Goal: Task Accomplishment & Management: Manage account settings

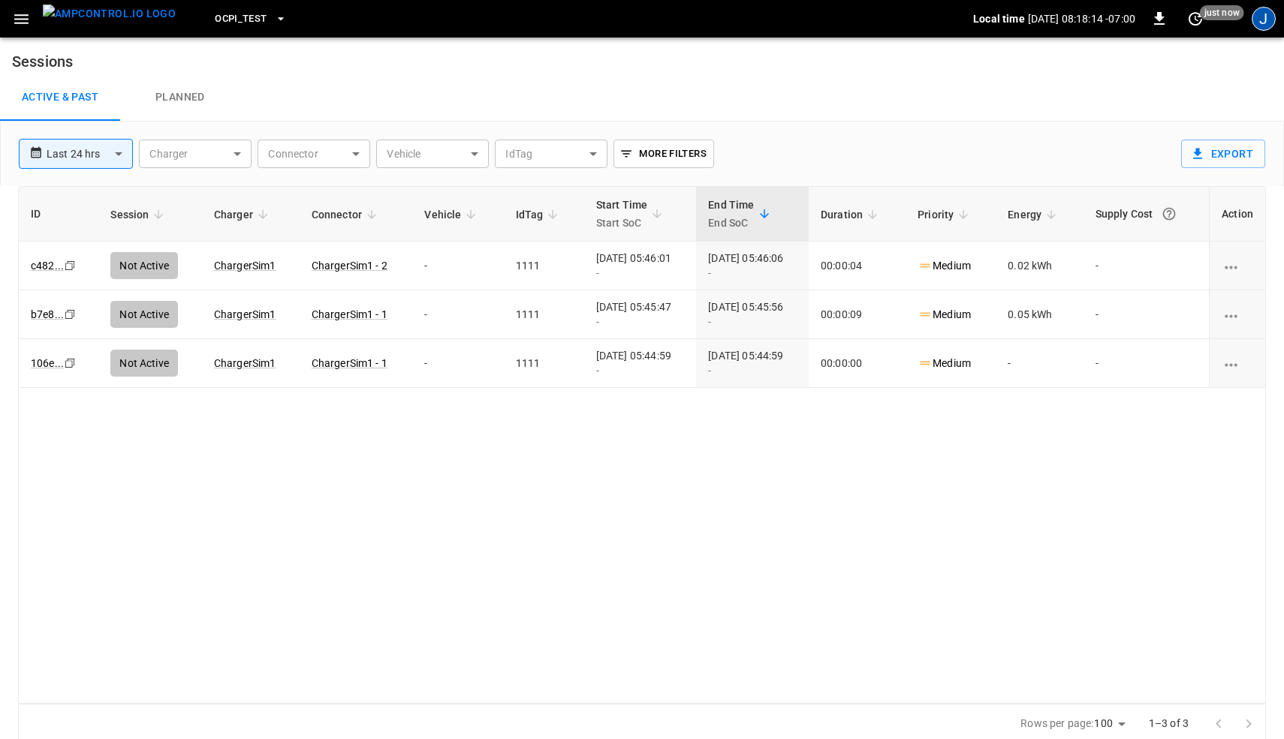
click at [1259, 24] on div "J" at bounding box center [1263, 19] width 24 height 24
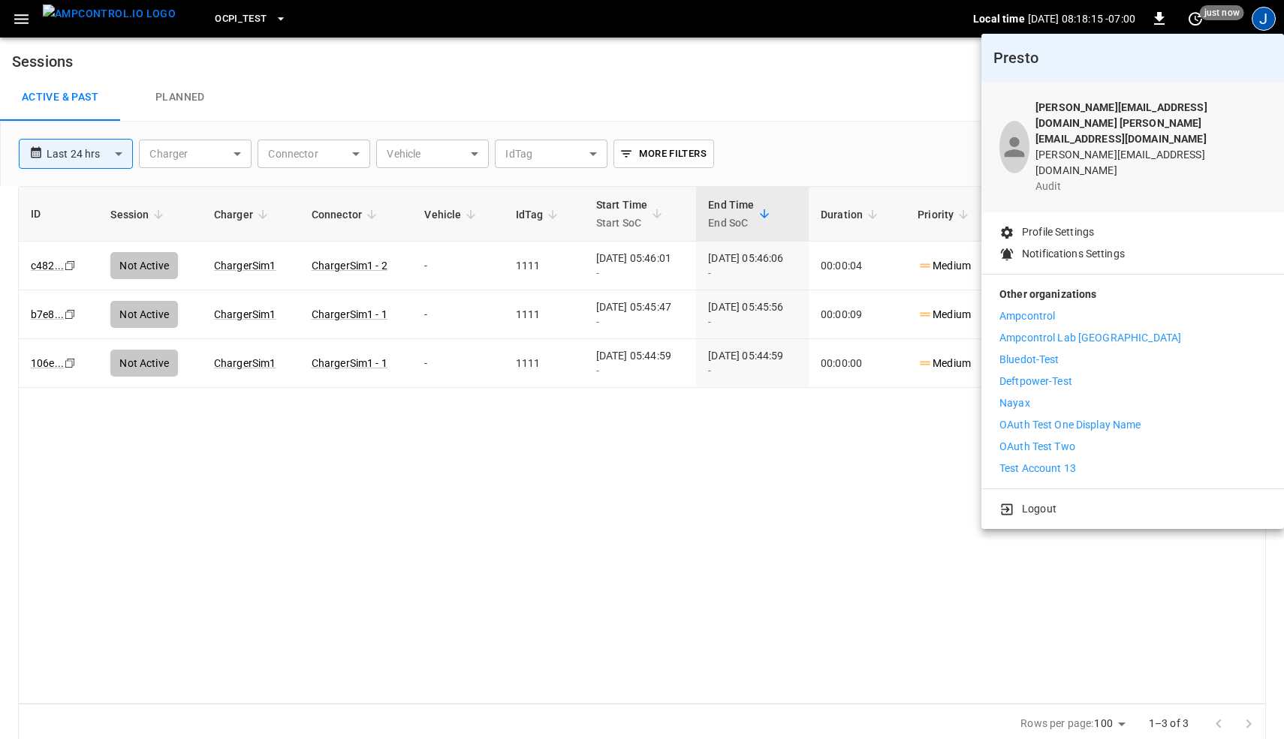
click at [715, 61] on div at bounding box center [642, 369] width 1284 height 739
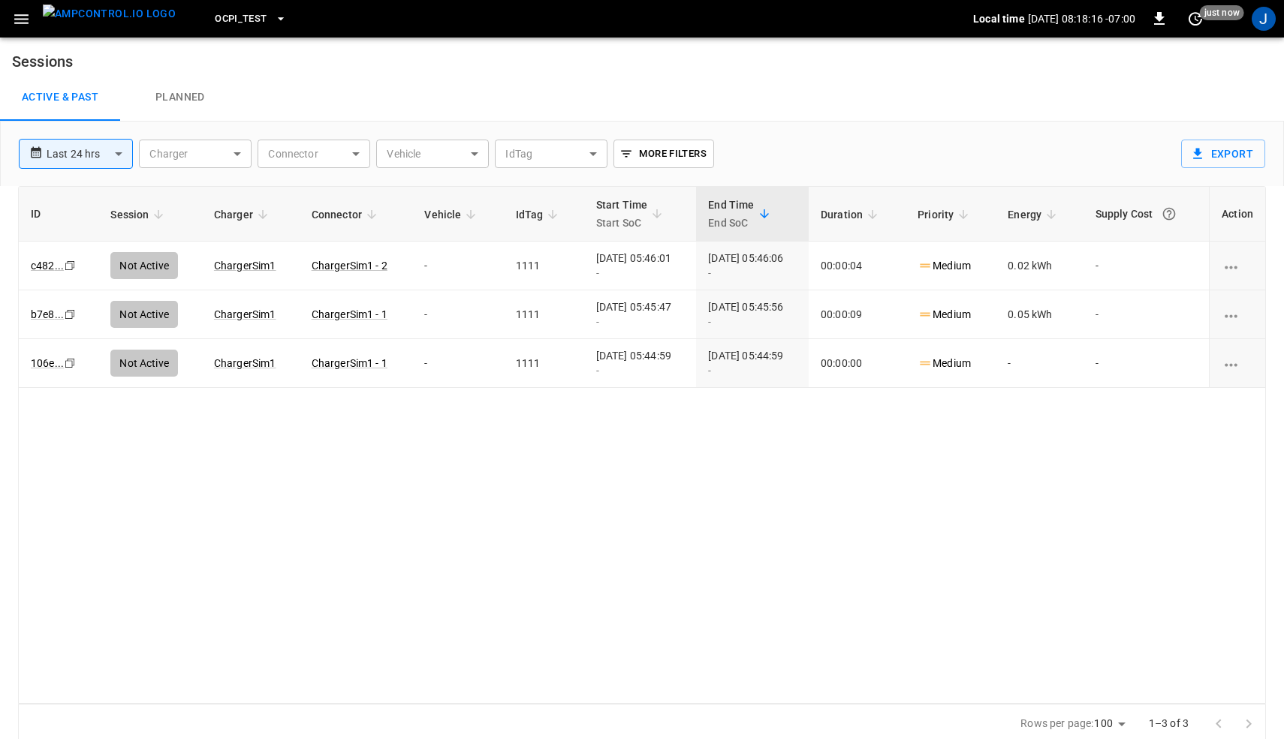
click at [22, 17] on icon "button" at bounding box center [21, 19] width 19 height 19
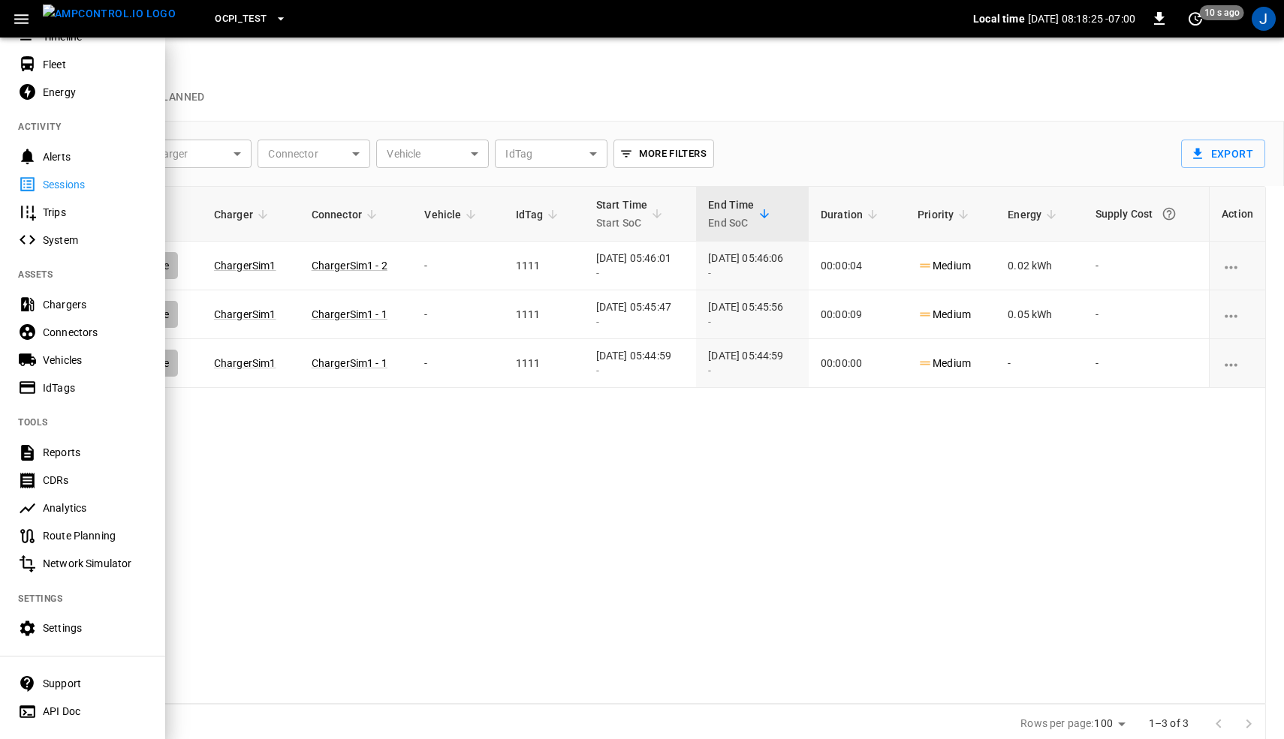
scroll to position [111, 0]
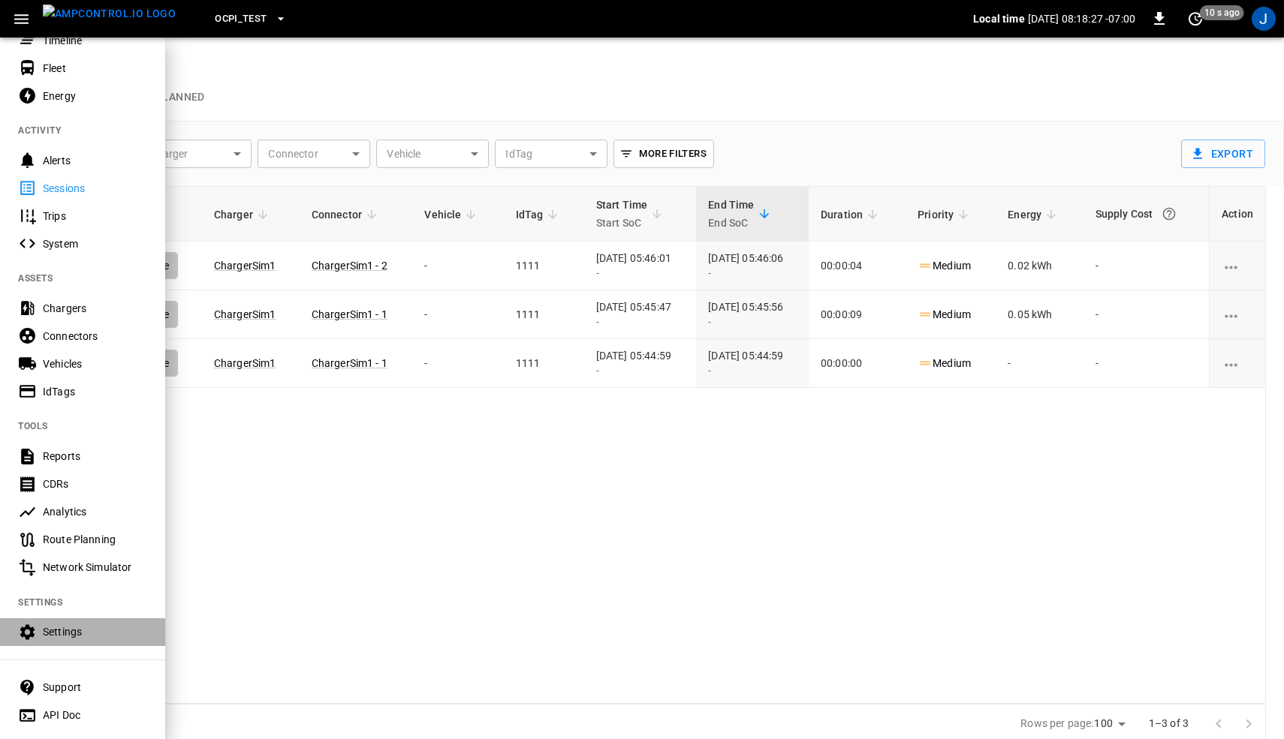
click at [68, 231] on div "Settings" at bounding box center [82, 633] width 165 height 28
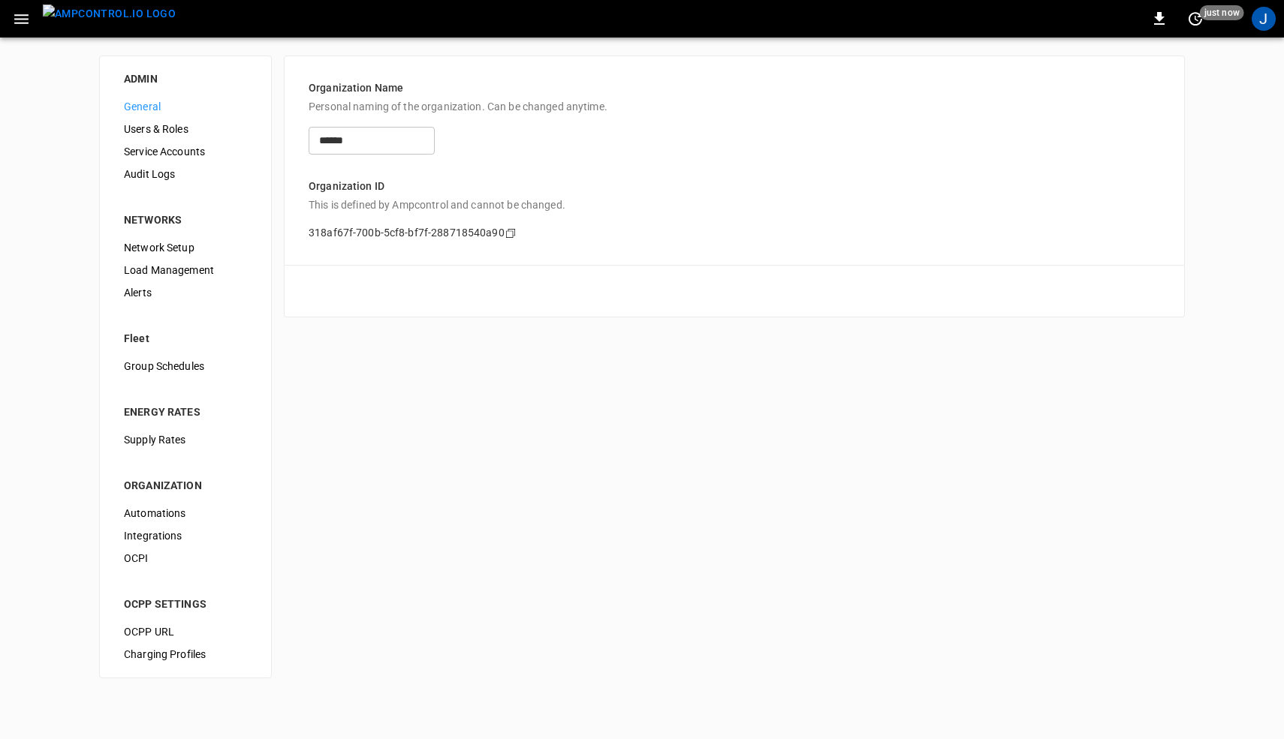
click at [165, 231] on span "Network Setup" at bounding box center [185, 248] width 123 height 16
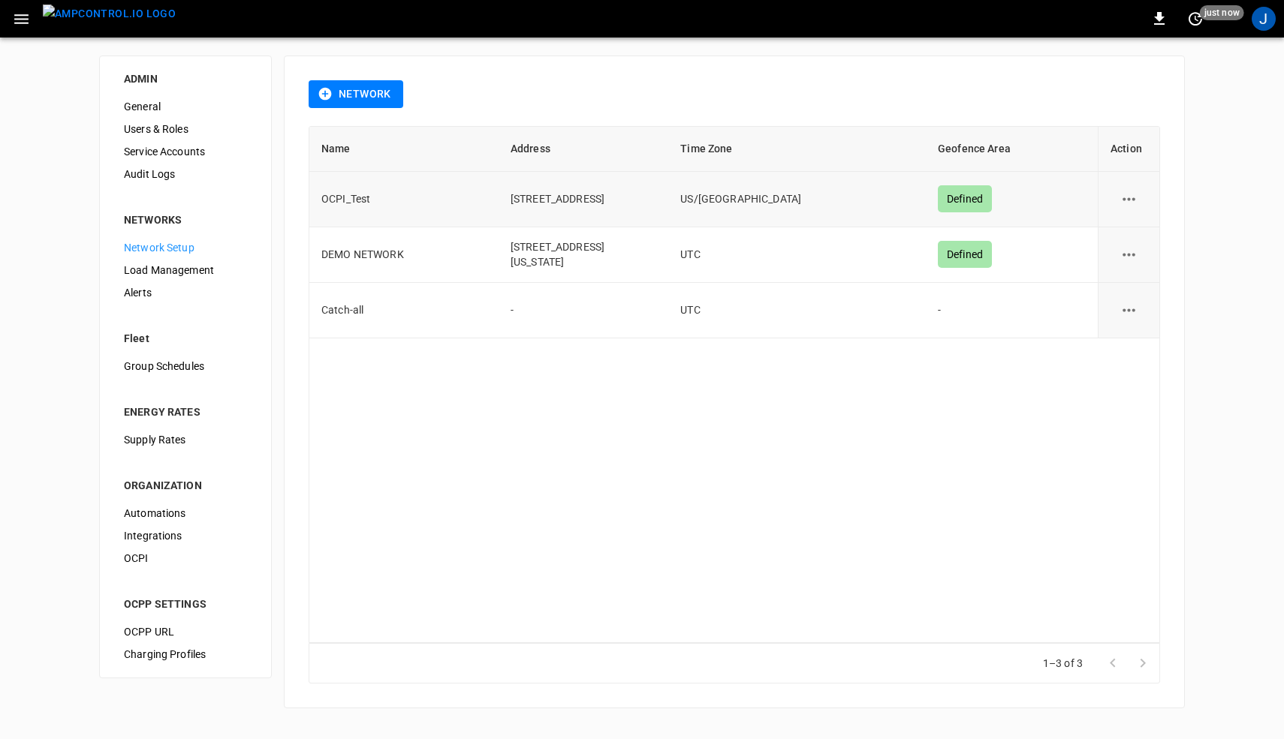
click at [1126, 191] on icon "network options" at bounding box center [1128, 199] width 19 height 19
click at [1133, 230] on li "Edit" at bounding box center [1136, 236] width 53 height 25
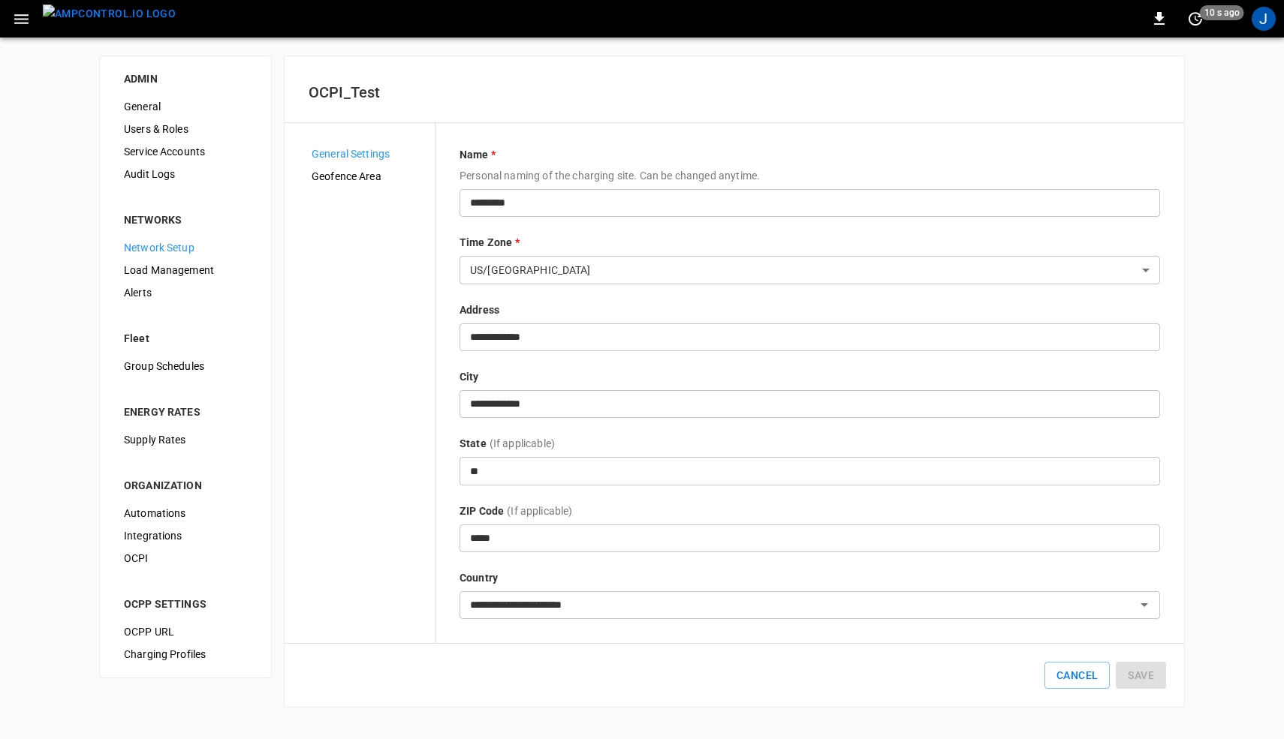
click at [26, 22] on icon "button" at bounding box center [21, 19] width 14 height 10
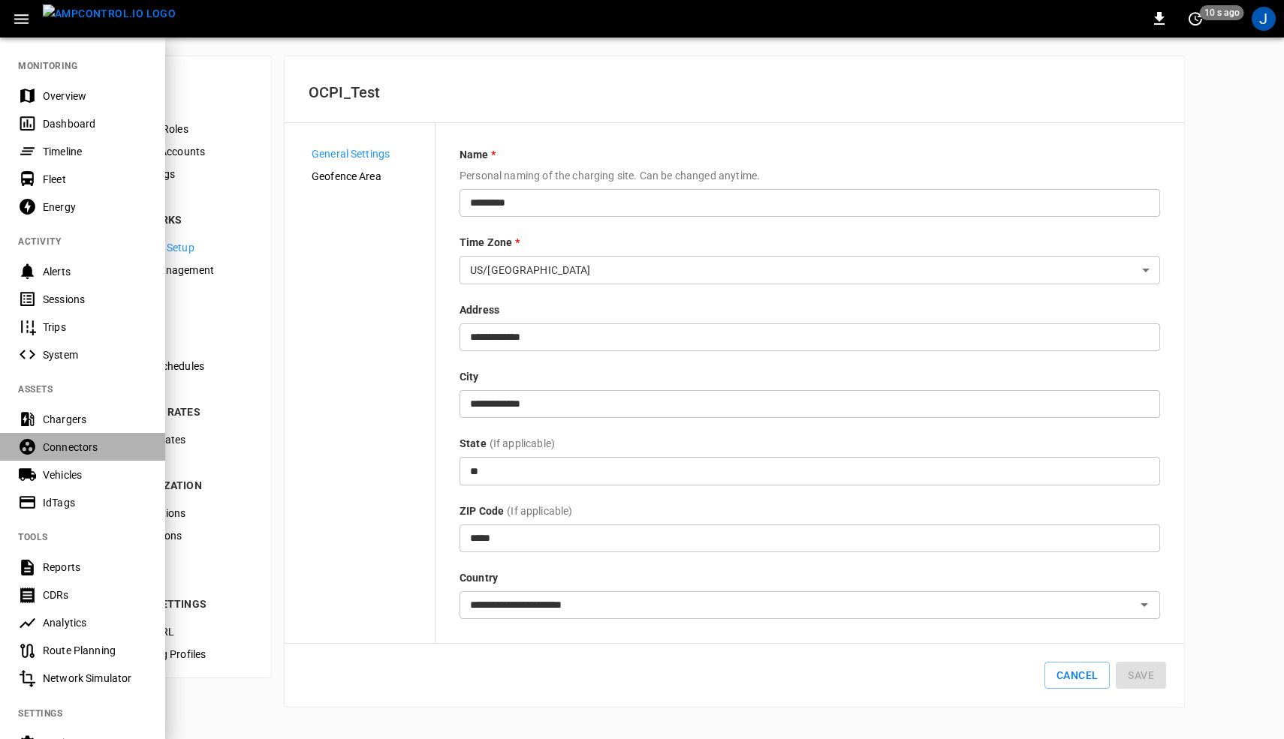
click at [78, 231] on div "Connectors" at bounding box center [82, 447] width 165 height 28
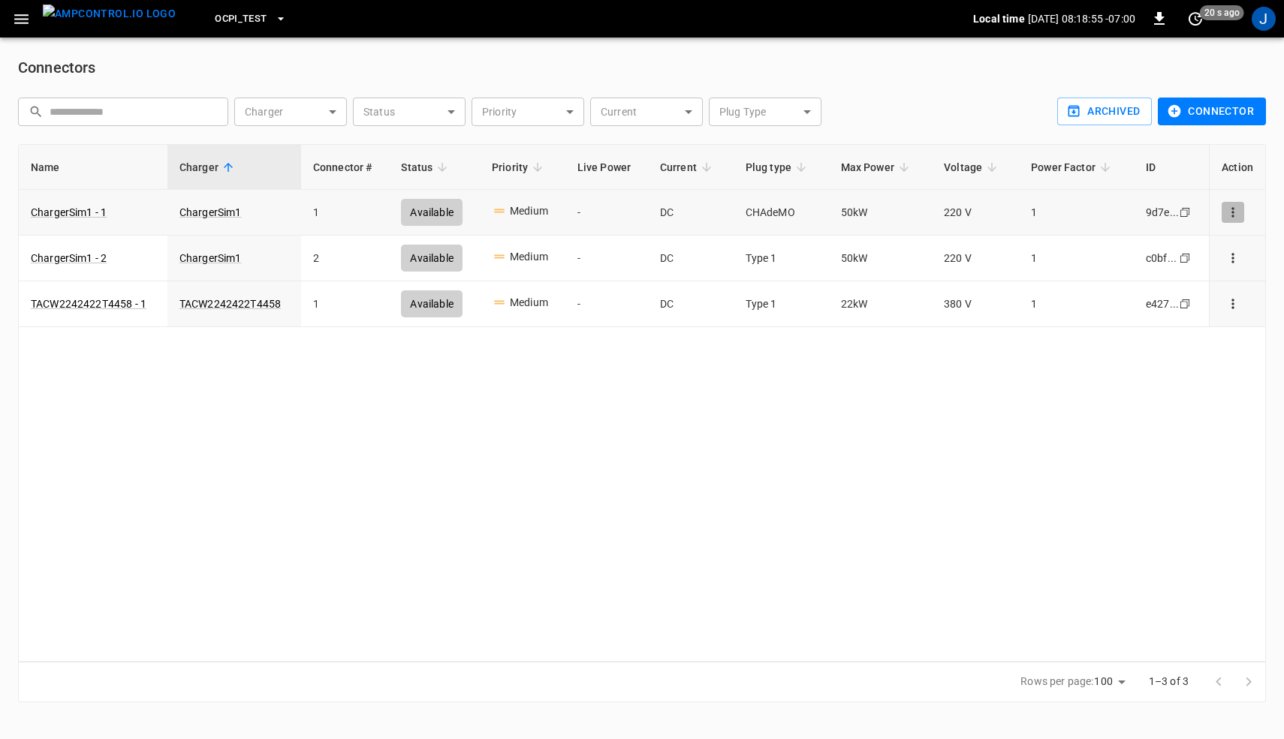
click at [1232, 214] on icon "connector options" at bounding box center [1232, 212] width 15 height 15
click at [1209, 219] on li "Edit connector" at bounding box center [1217, 220] width 105 height 25
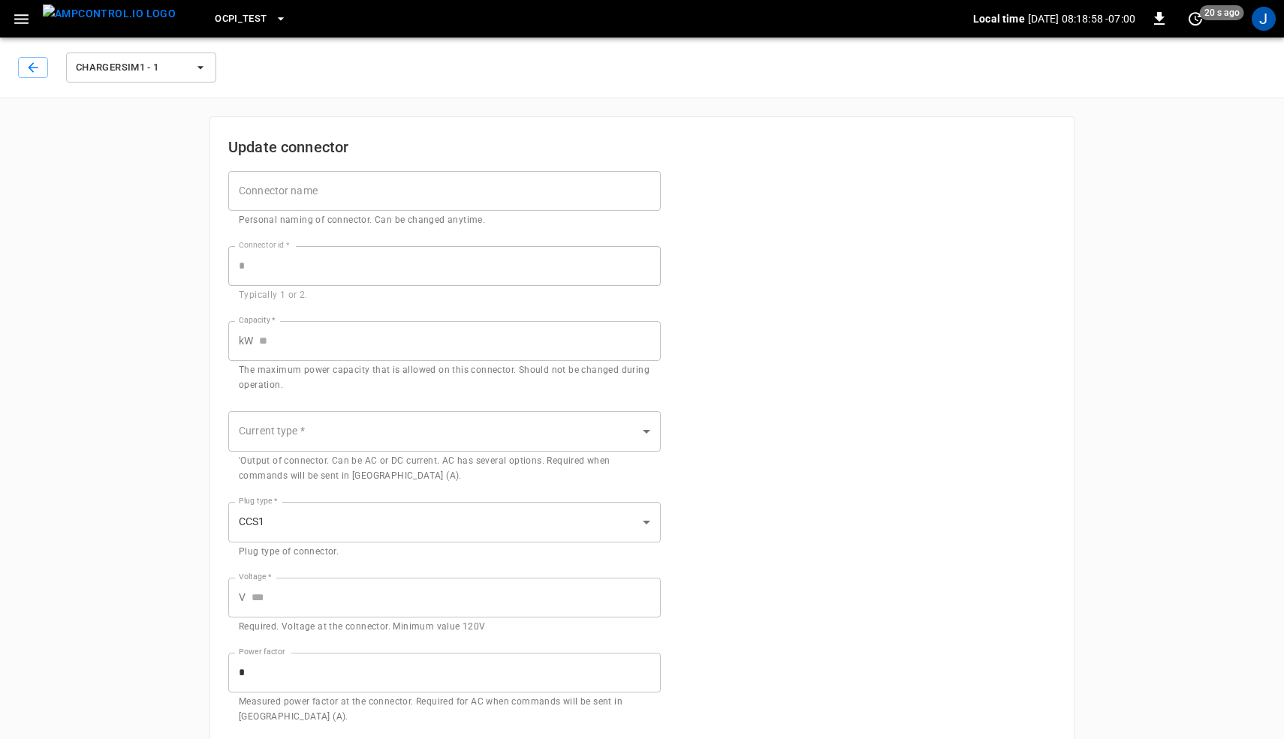
type input "**"
type input "*******"
type input "***"
type input "*"
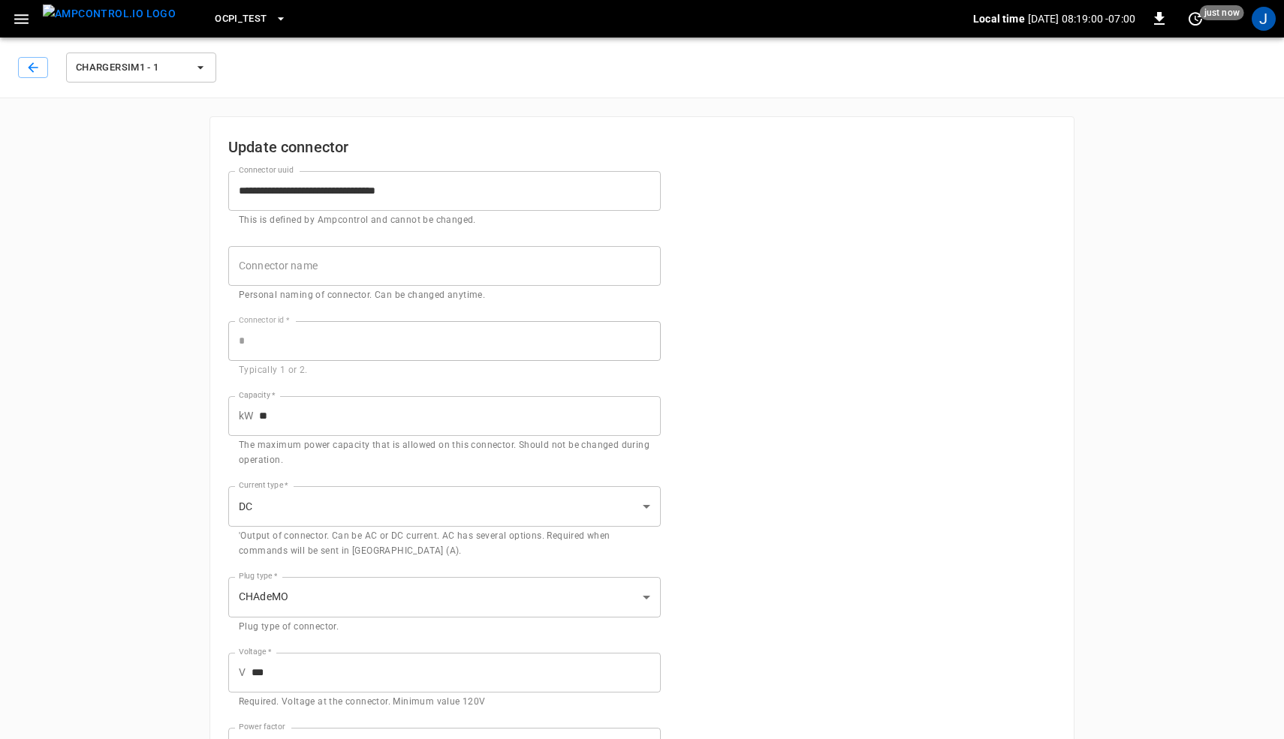
scroll to position [109, 0]
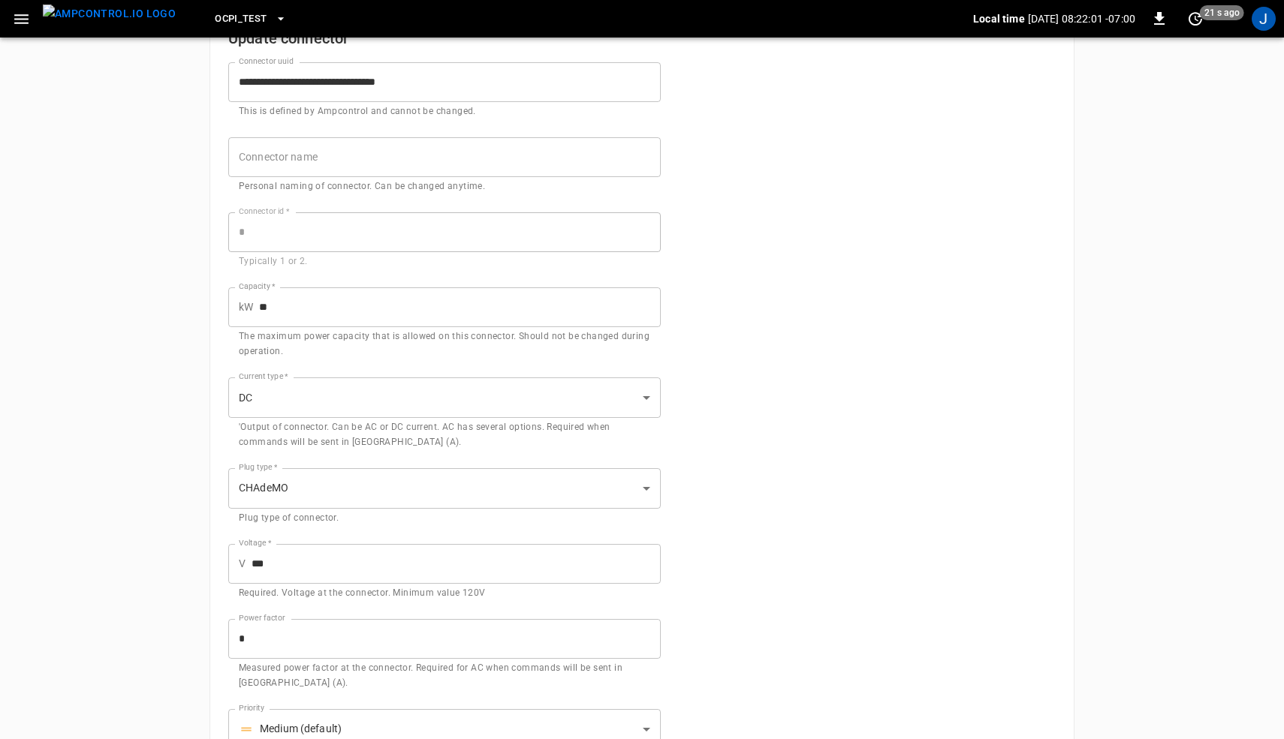
click at [22, 18] on icon "button" at bounding box center [21, 19] width 14 height 10
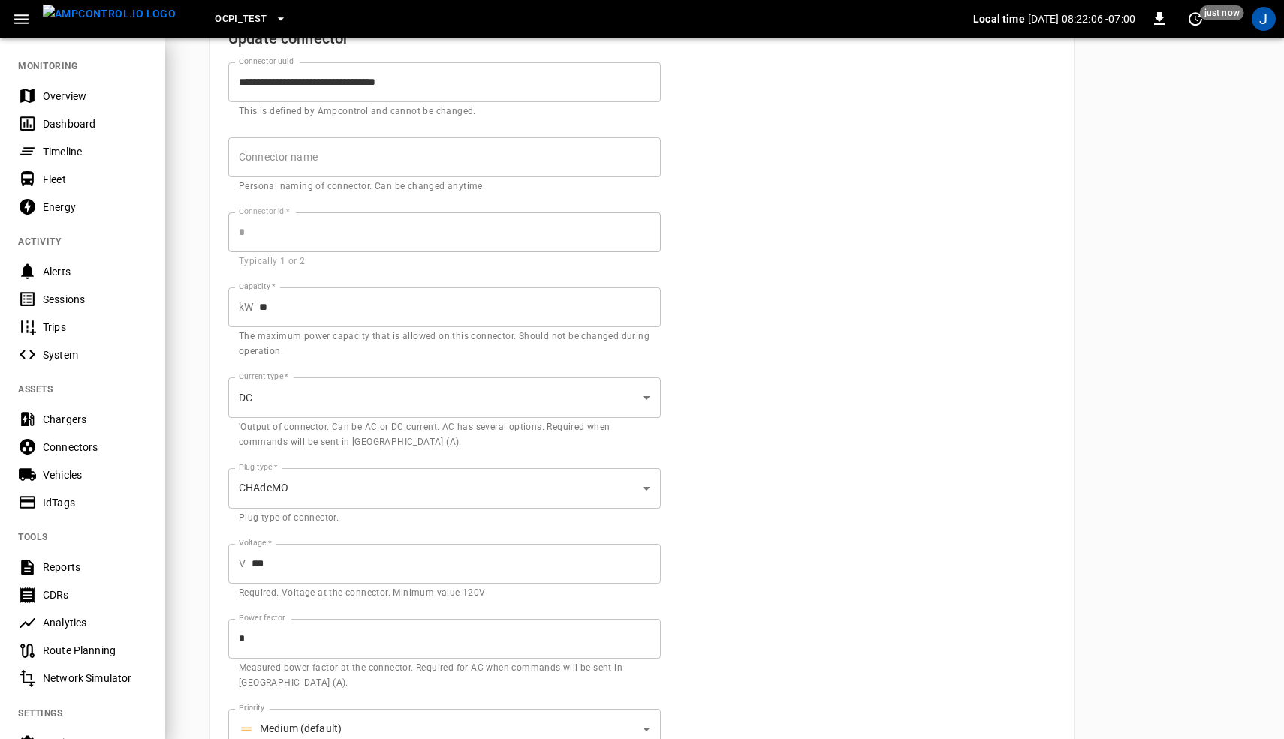
click at [55, 231] on div "Sessions" at bounding box center [95, 299] width 104 height 15
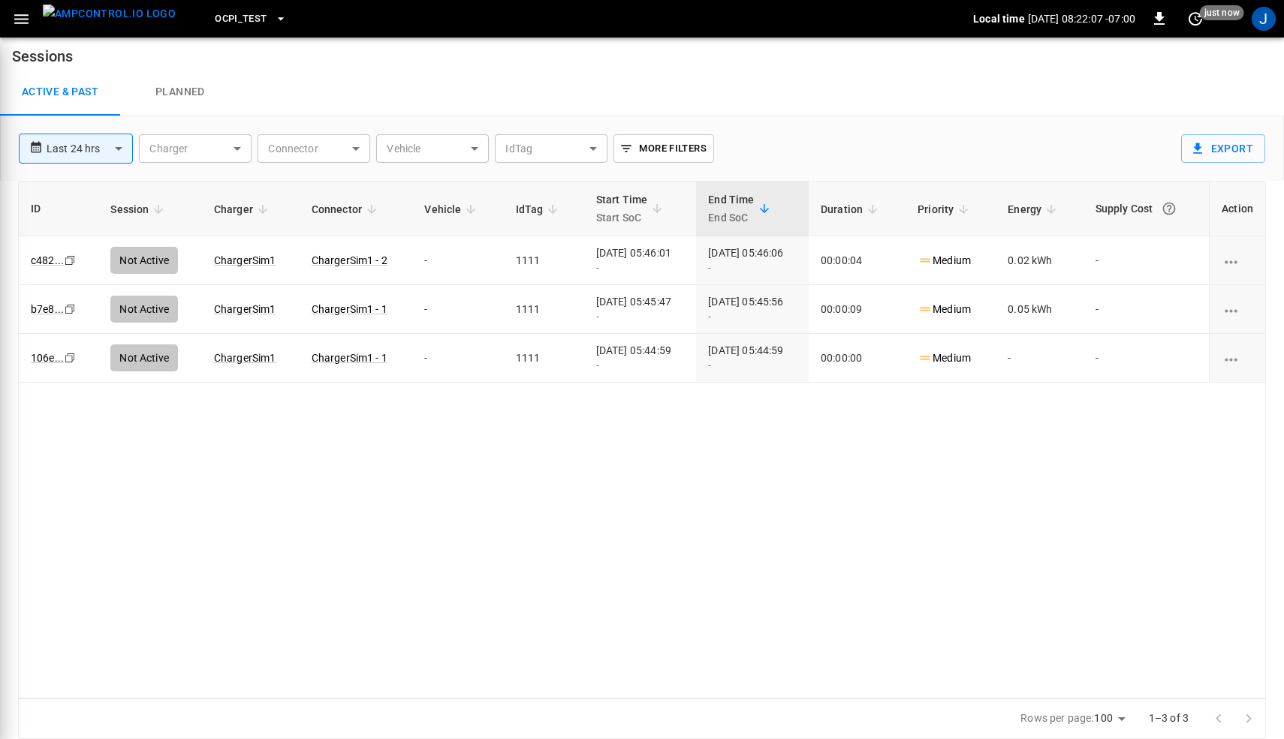
scroll to position [5, 0]
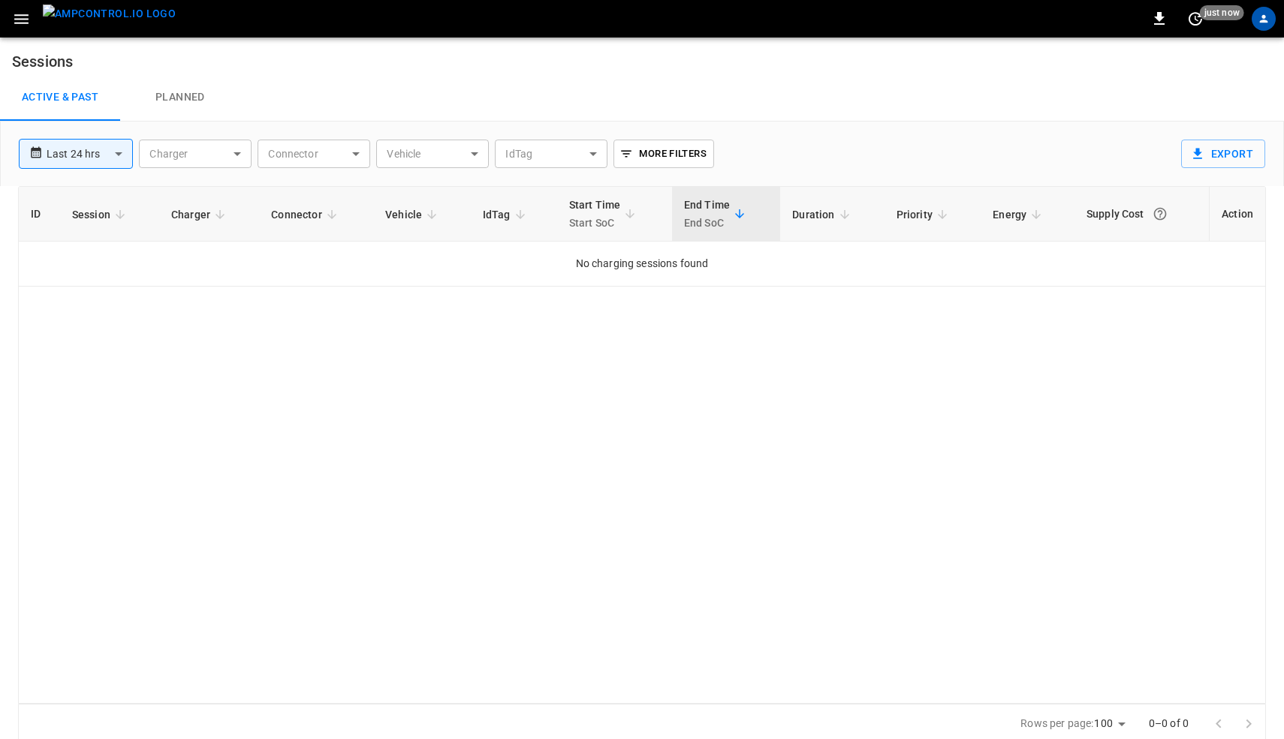
scroll to position [5, 0]
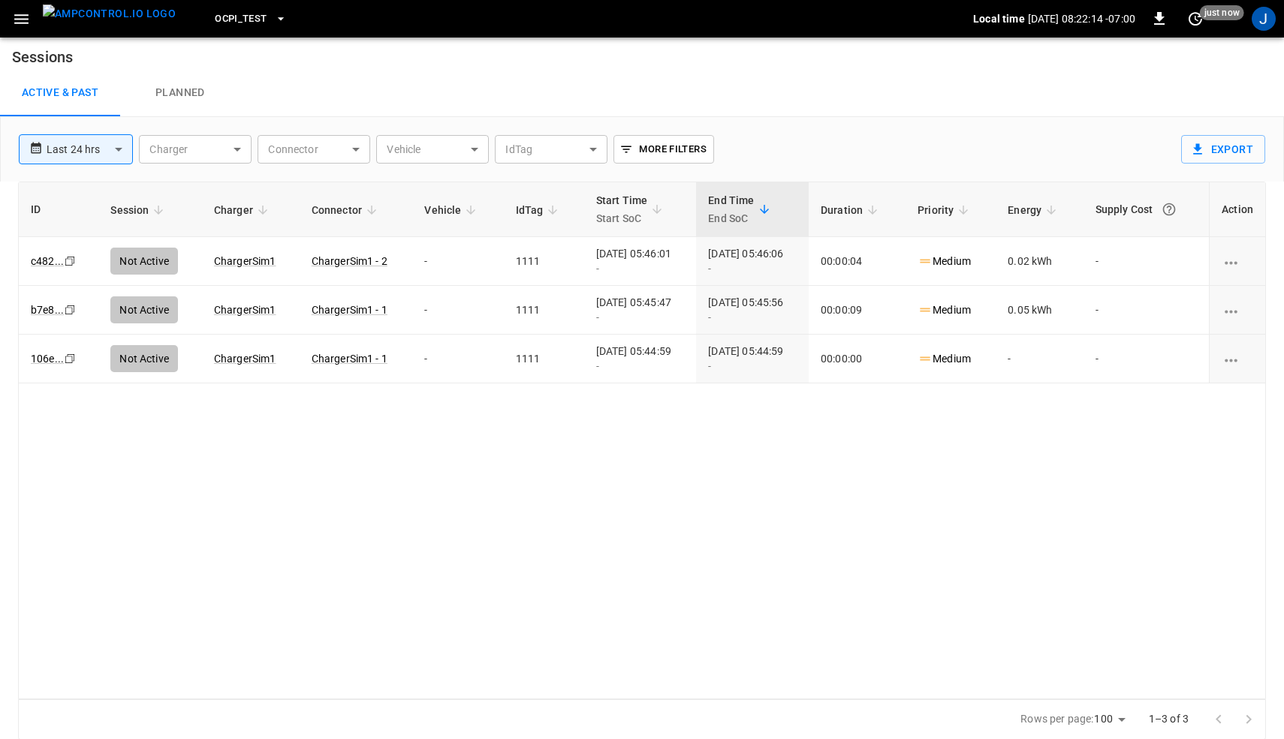
click at [611, 221] on p "Start SoC" at bounding box center [622, 218] width 52 height 18
click at [1259, 23] on div "J" at bounding box center [1263, 19] width 24 height 24
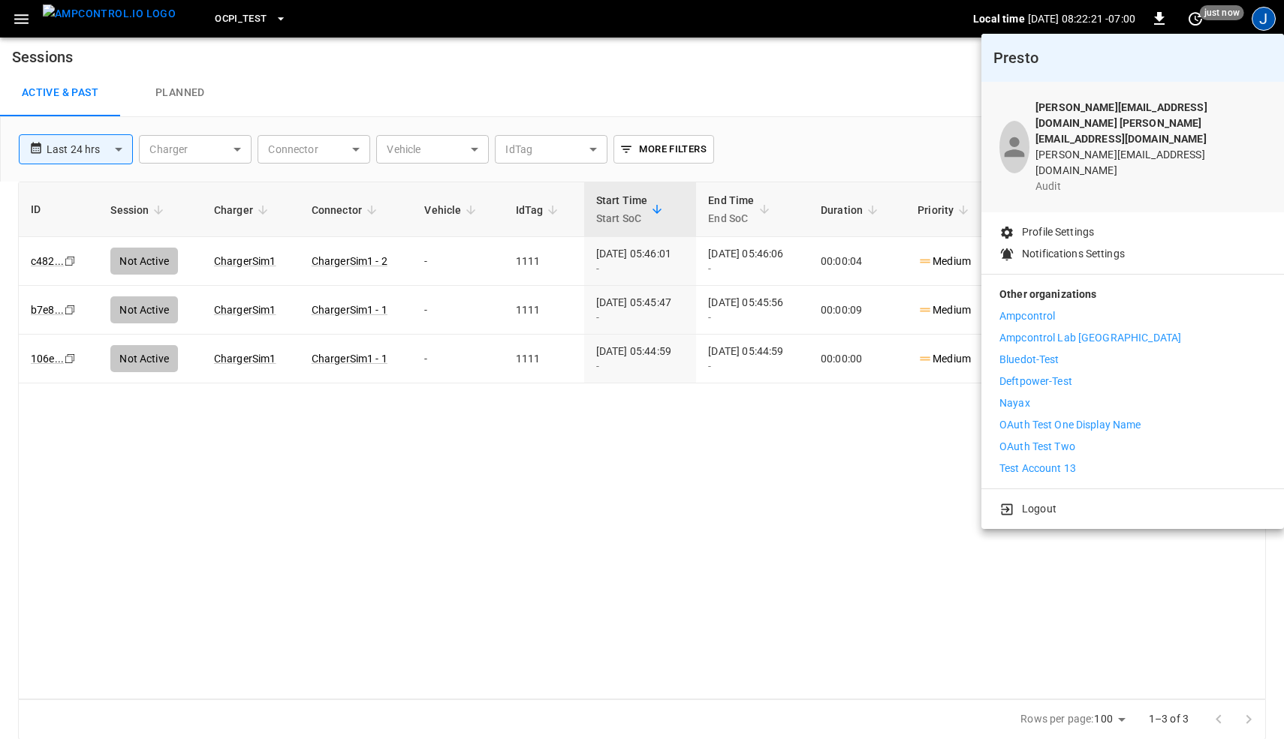
click at [794, 79] on div at bounding box center [642, 369] width 1284 height 739
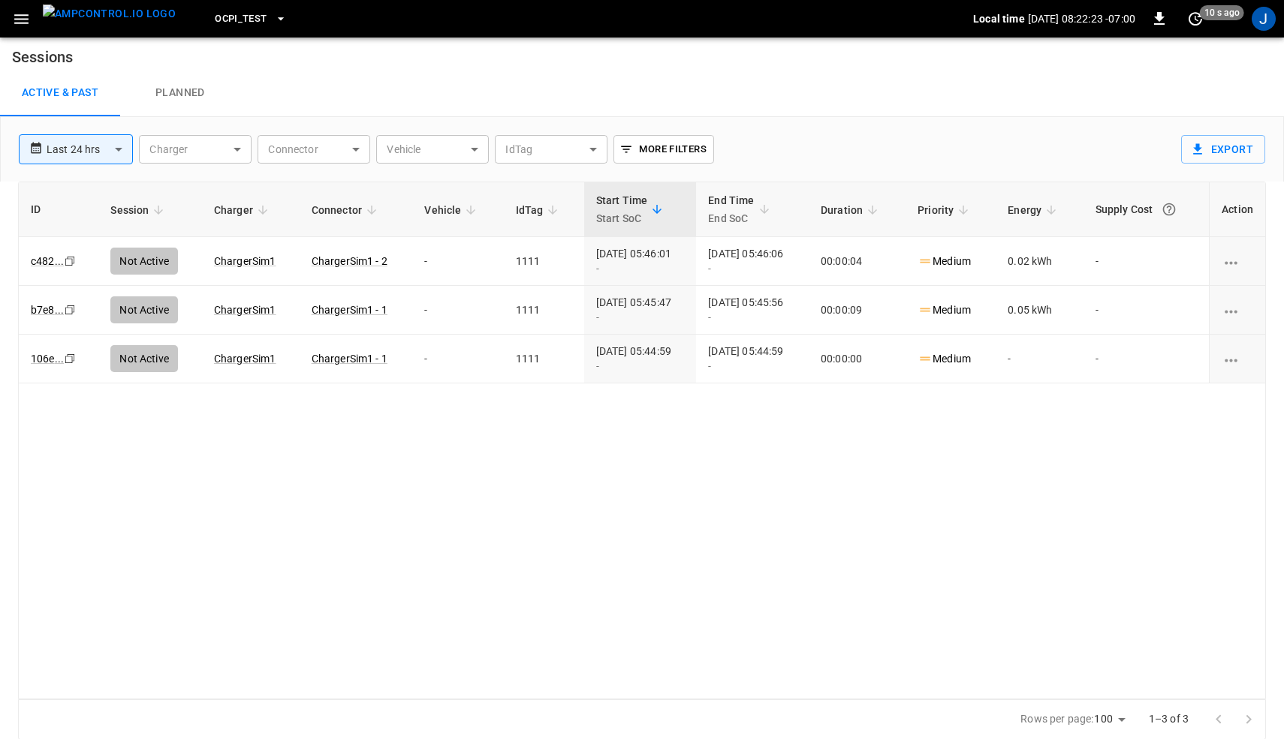
click at [273, 11] on icon "button" at bounding box center [280, 18] width 15 height 15
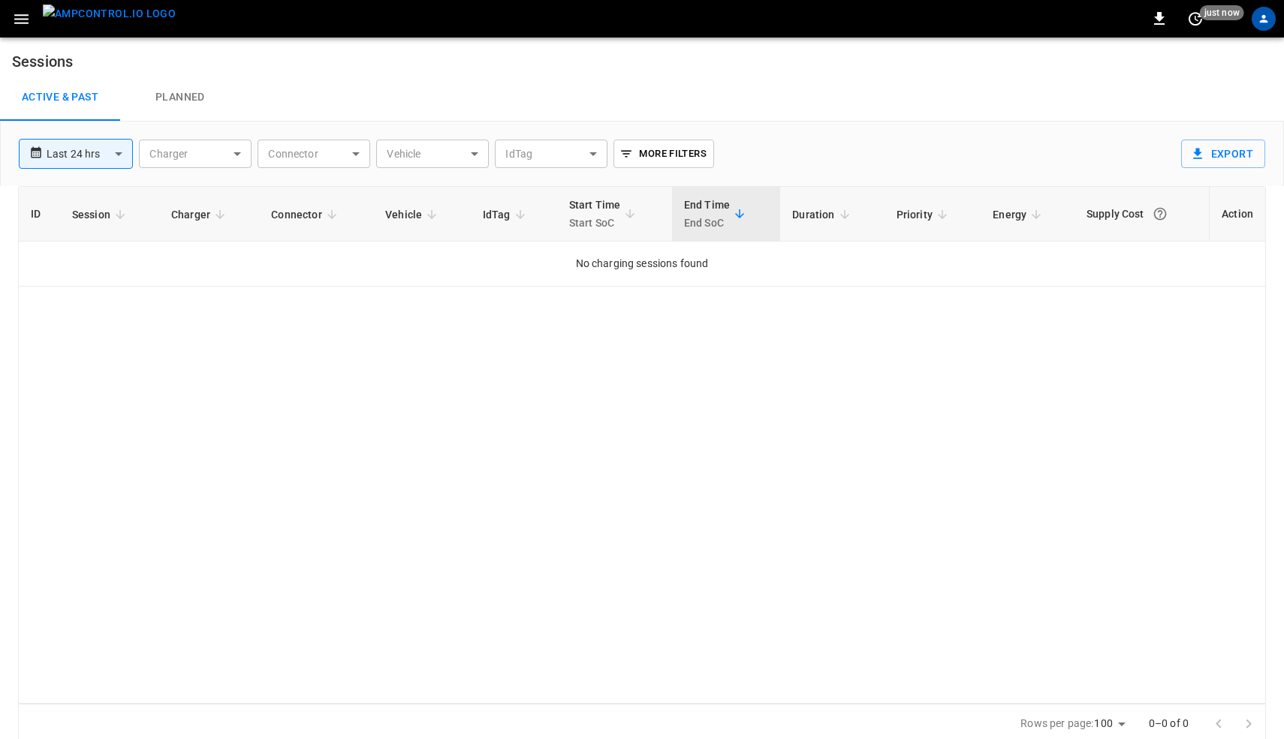
scroll to position [5, 0]
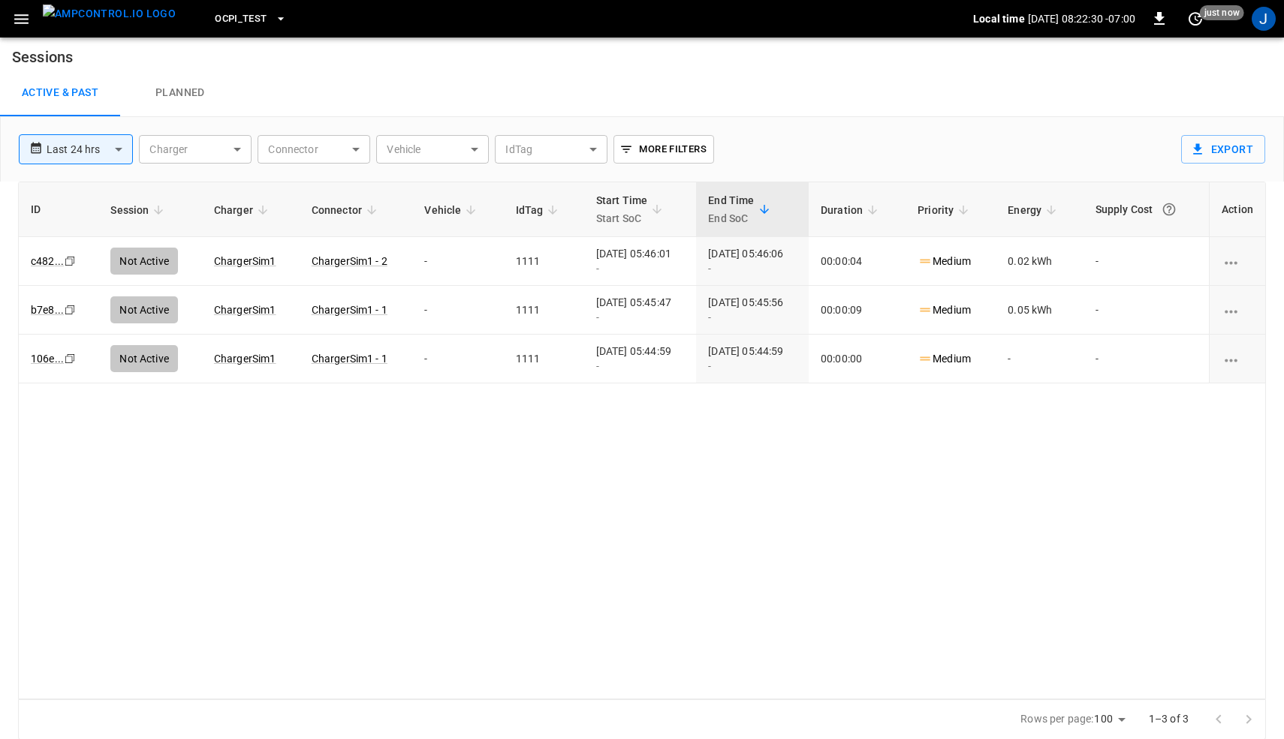
click at [234, 13] on span "OCPI_Test" at bounding box center [241, 19] width 52 height 17
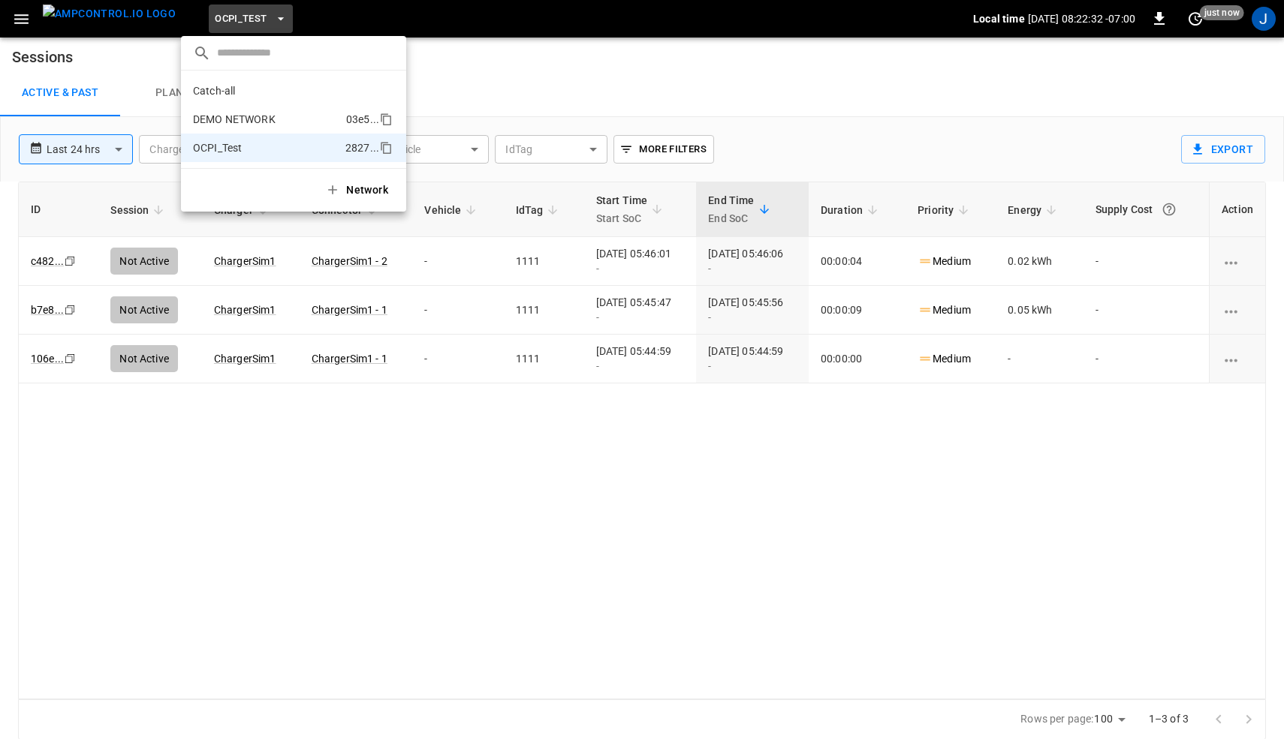
click at [238, 113] on p "DEMO NETWORK" at bounding box center [266, 119] width 147 height 15
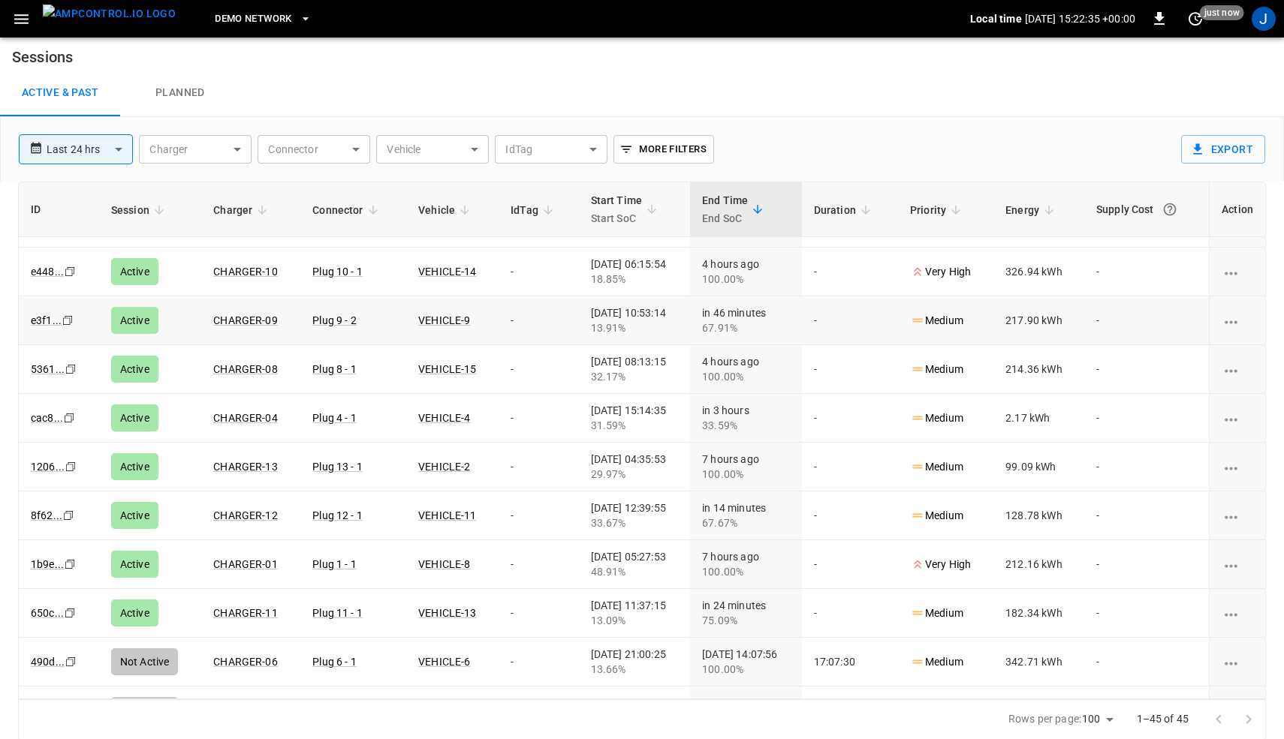
scroll to position [0, 0]
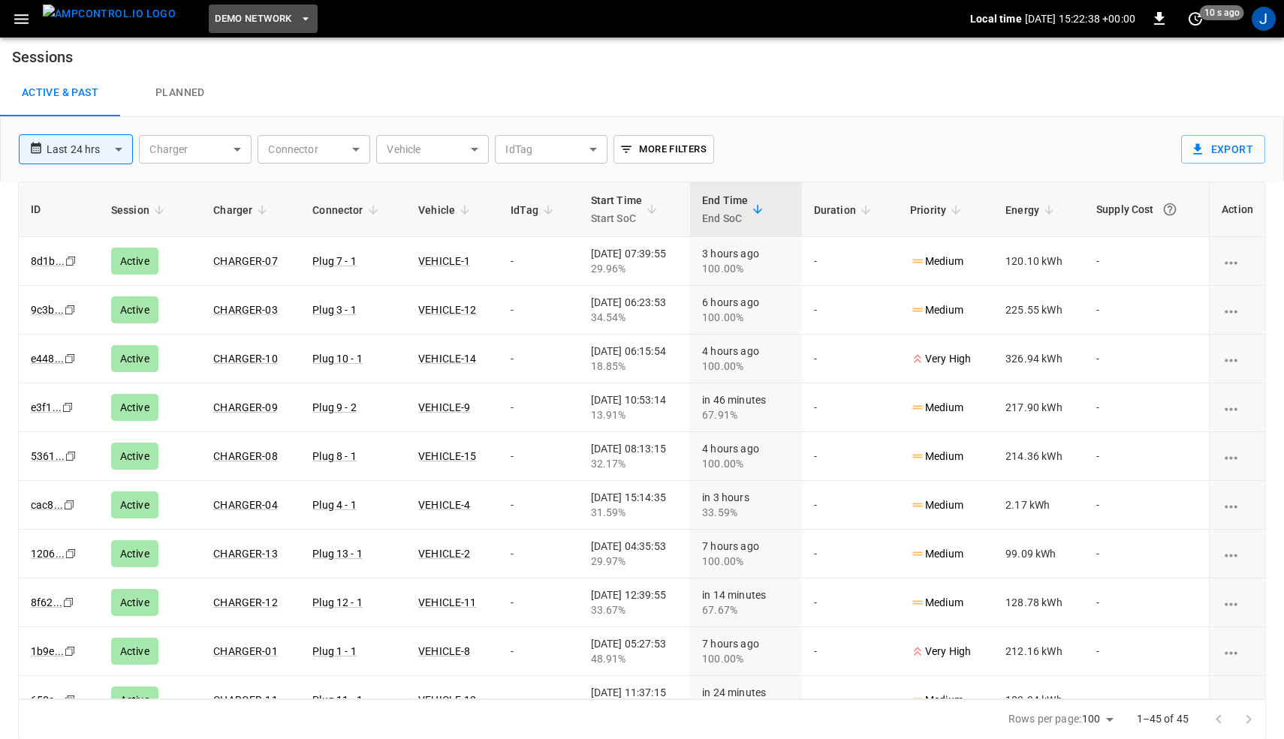
click at [298, 20] on icon "button" at bounding box center [305, 18] width 15 height 15
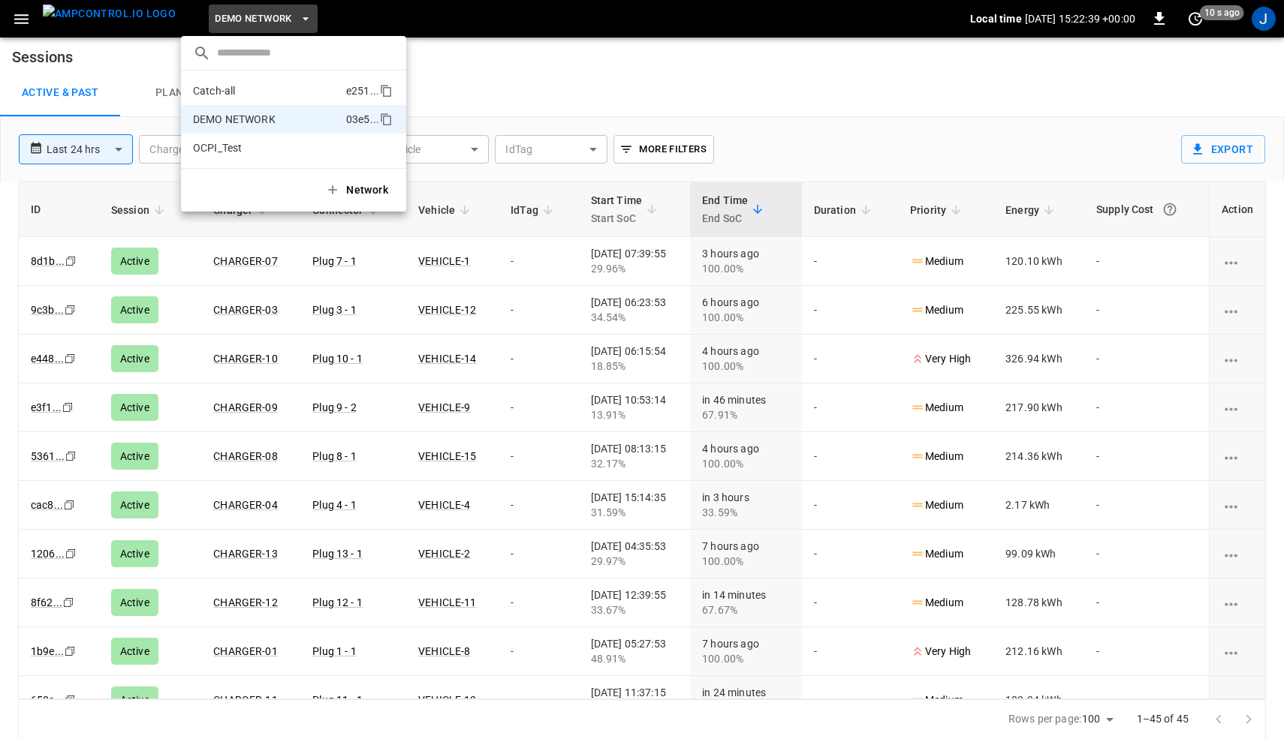
click at [258, 92] on p "Catch-all" at bounding box center [266, 90] width 147 height 15
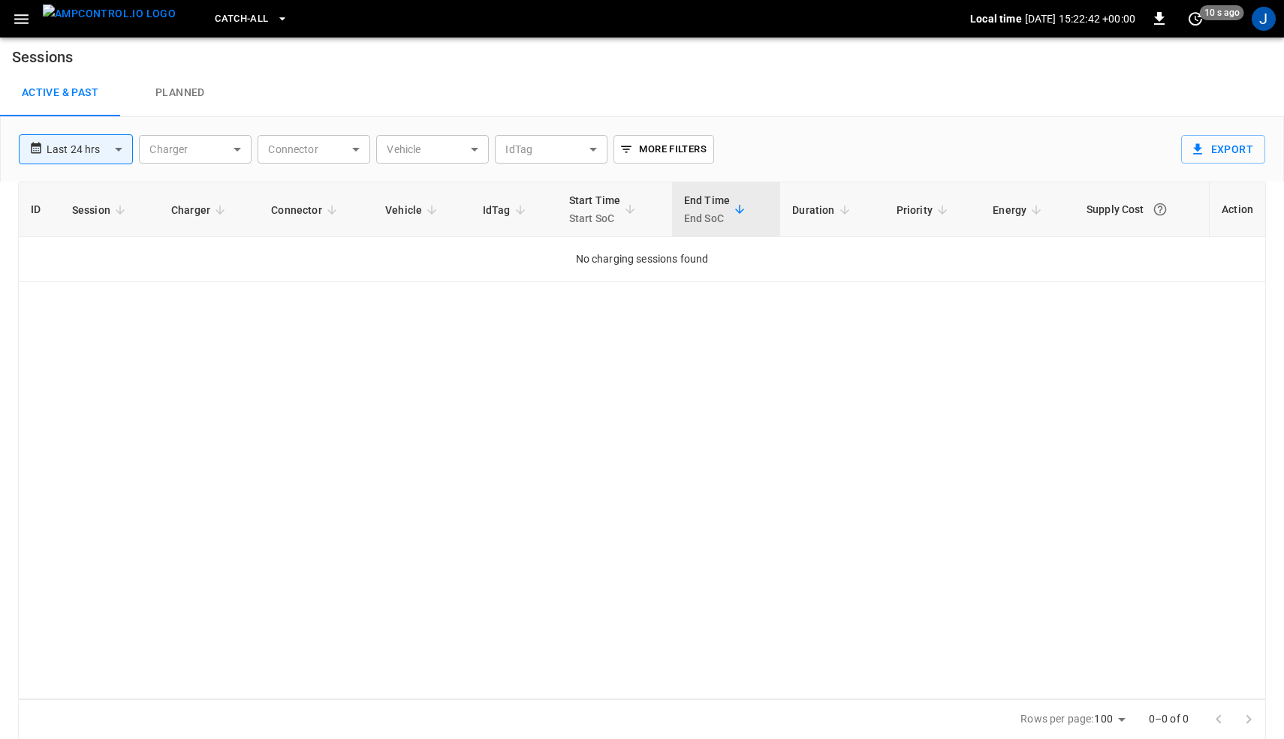
click at [233, 26] on span "Catch-all" at bounding box center [241, 19] width 53 height 17
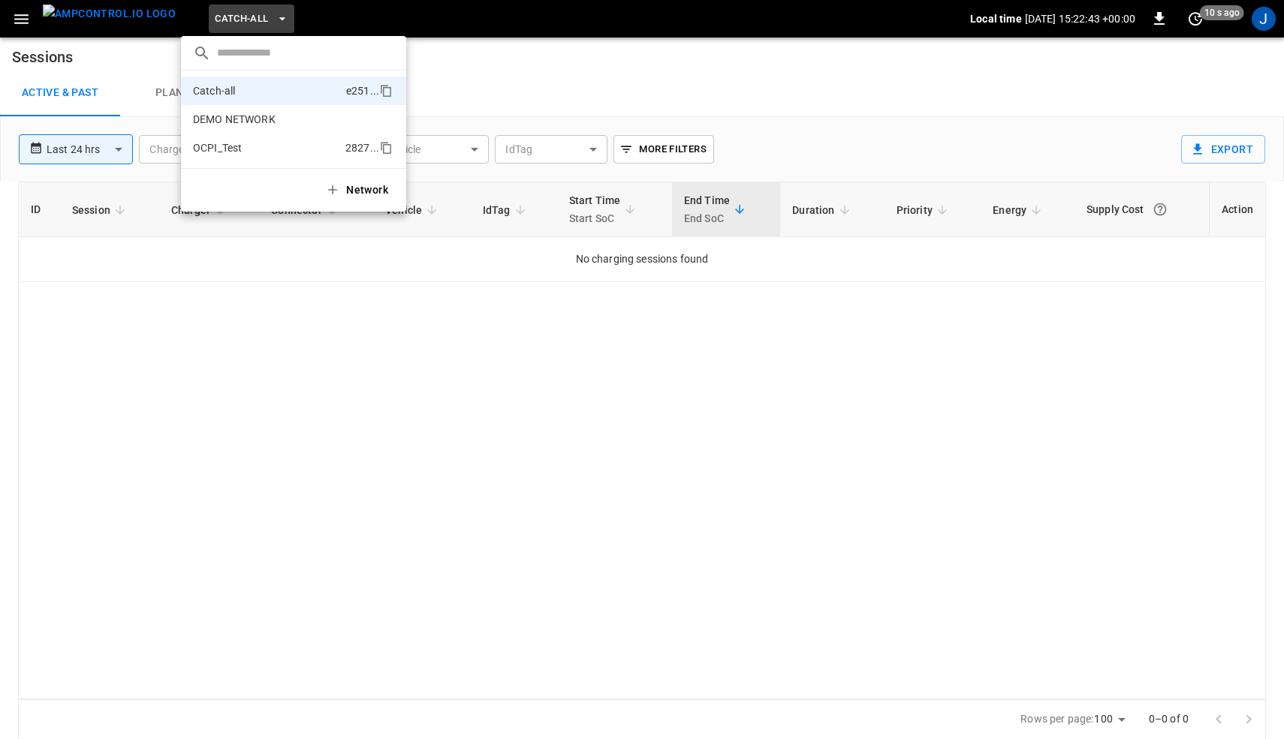
click at [222, 149] on p "OCPI_Test" at bounding box center [266, 147] width 146 height 15
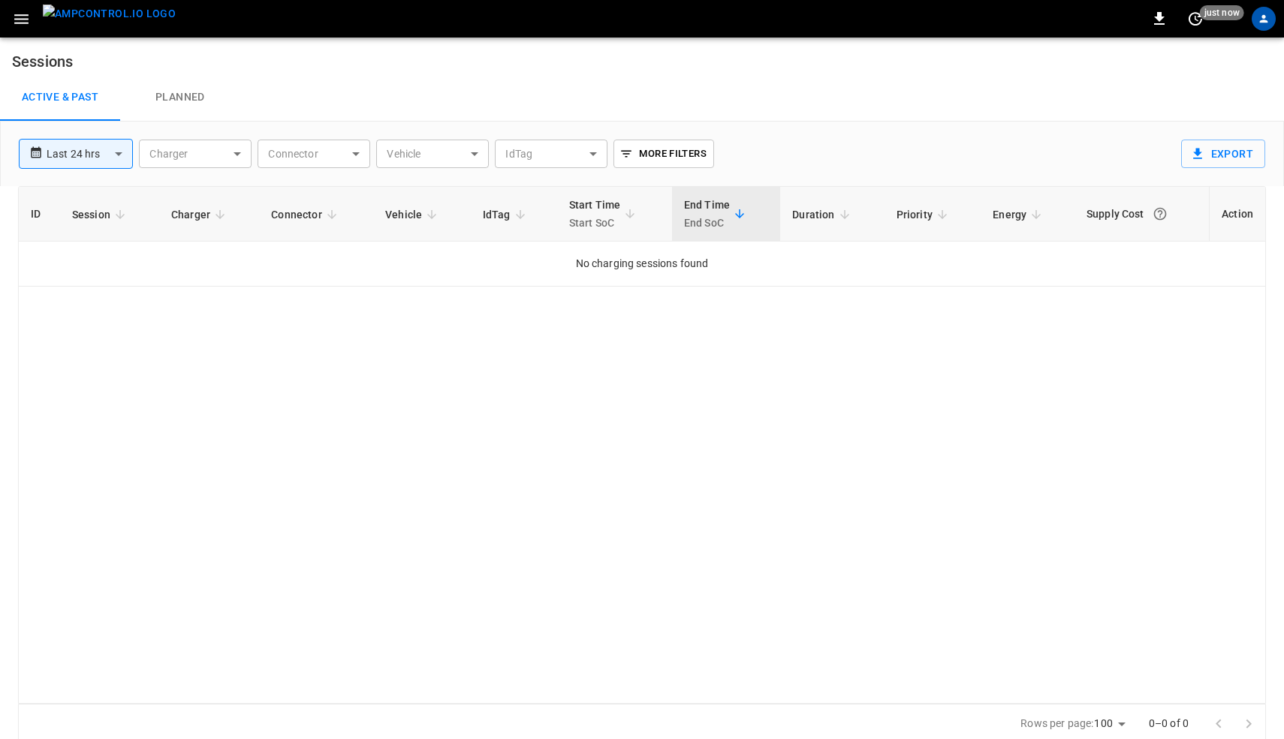
scroll to position [5, 0]
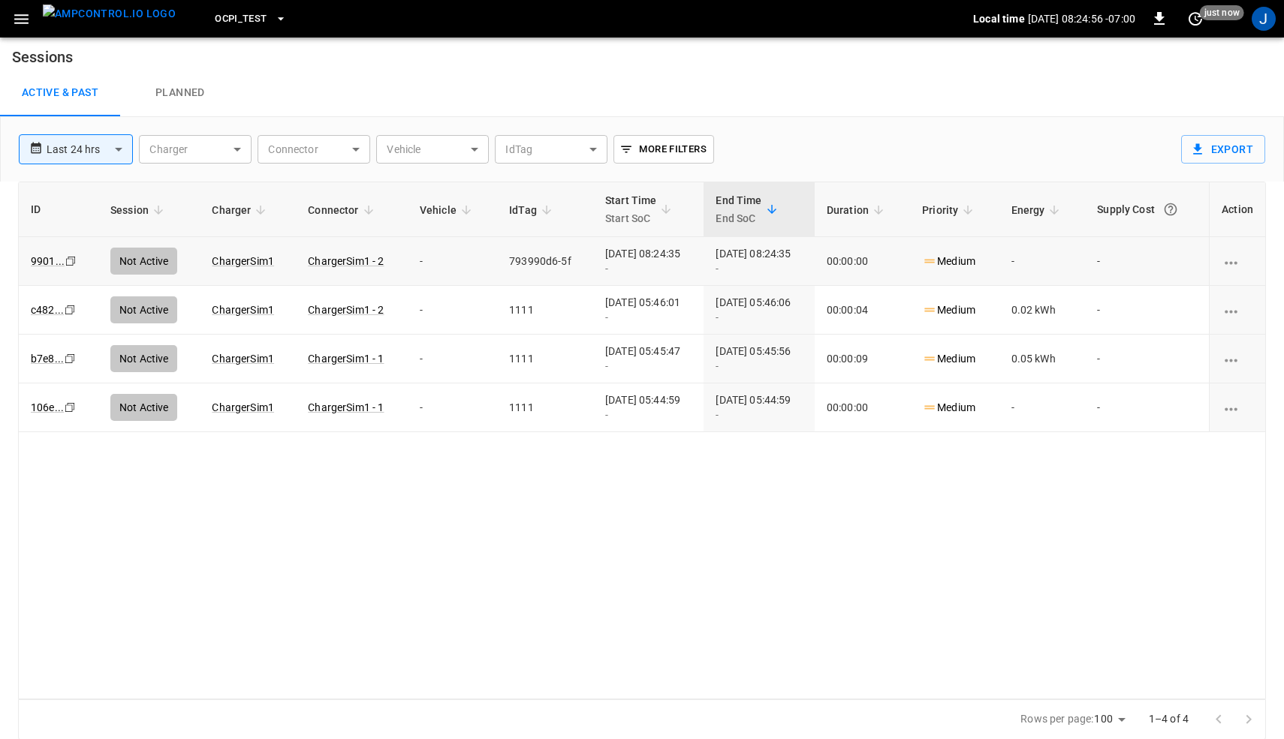
click at [74, 260] on icon "Copy" at bounding box center [71, 261] width 12 height 12
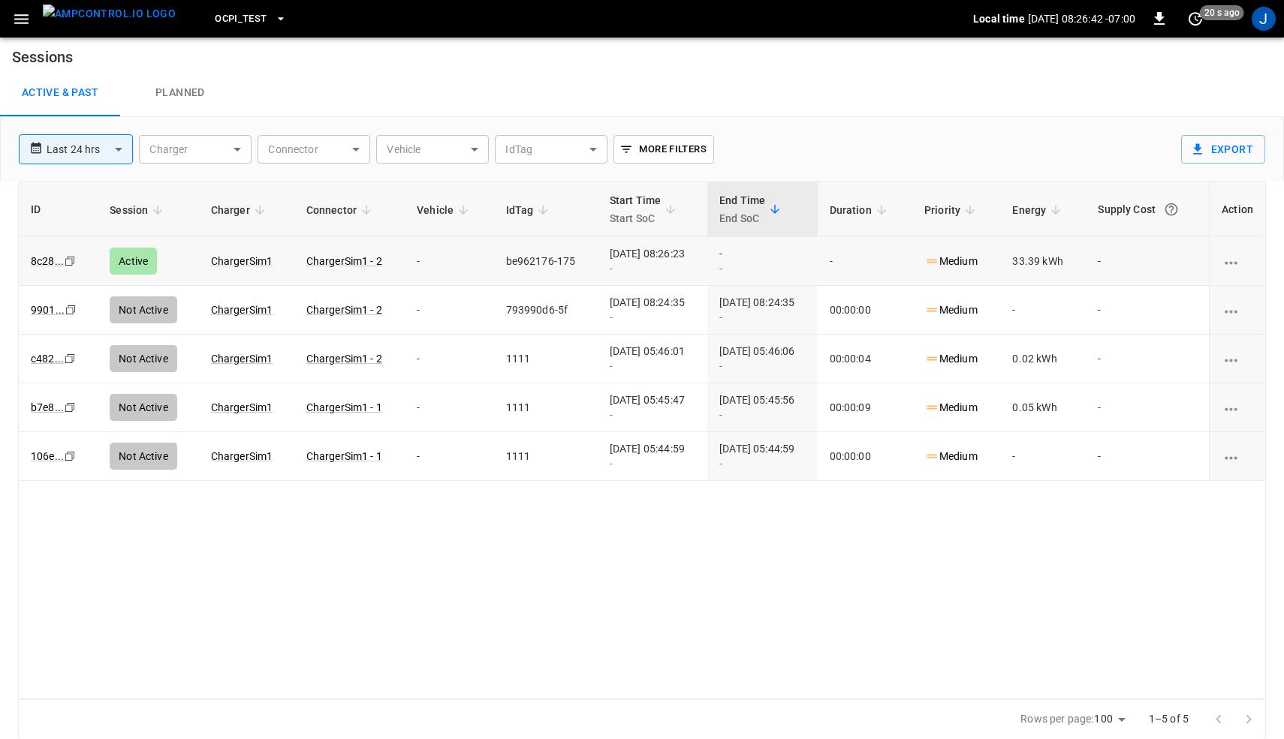
click at [69, 259] on icon "Copy" at bounding box center [70, 261] width 12 height 12
click at [507, 252] on td "be962176-175" at bounding box center [546, 261] width 104 height 49
copy td "be962176-175"
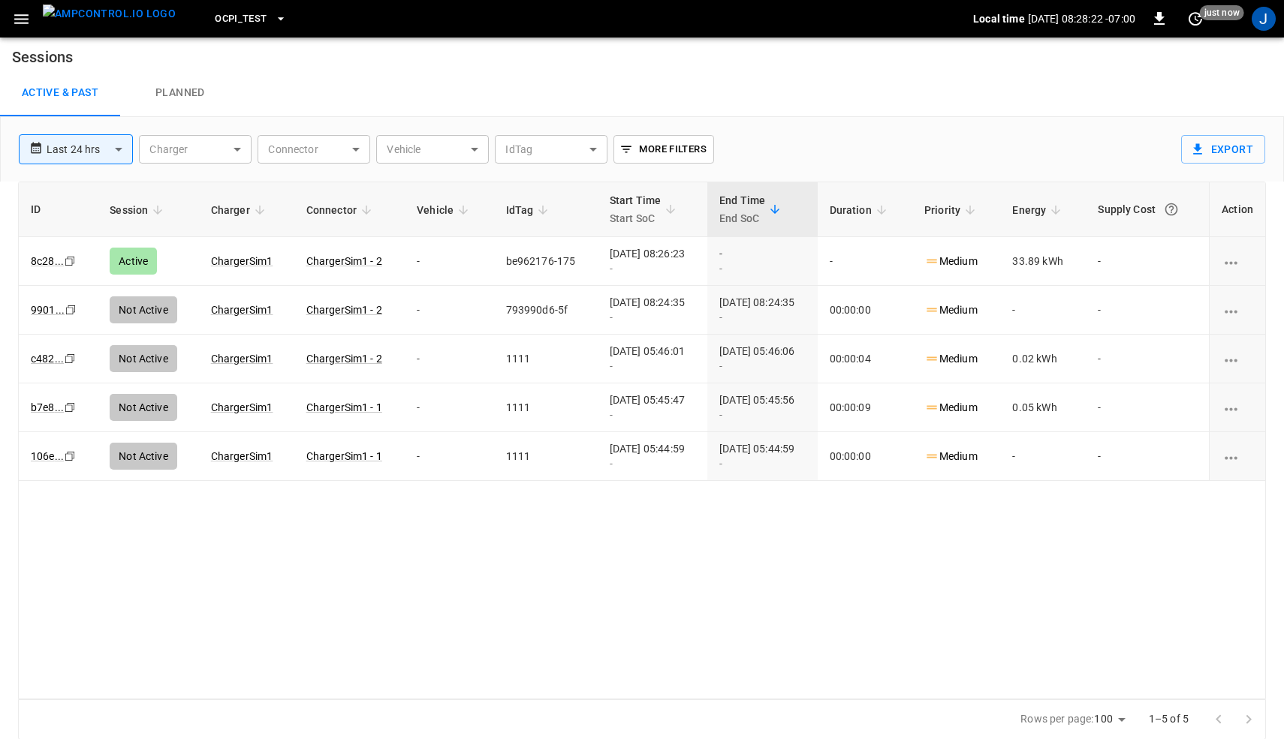
click at [65, 259] on icon "Copy" at bounding box center [70, 261] width 12 height 12
click at [42, 263] on link "8c28 ..." at bounding box center [47, 261] width 39 height 18
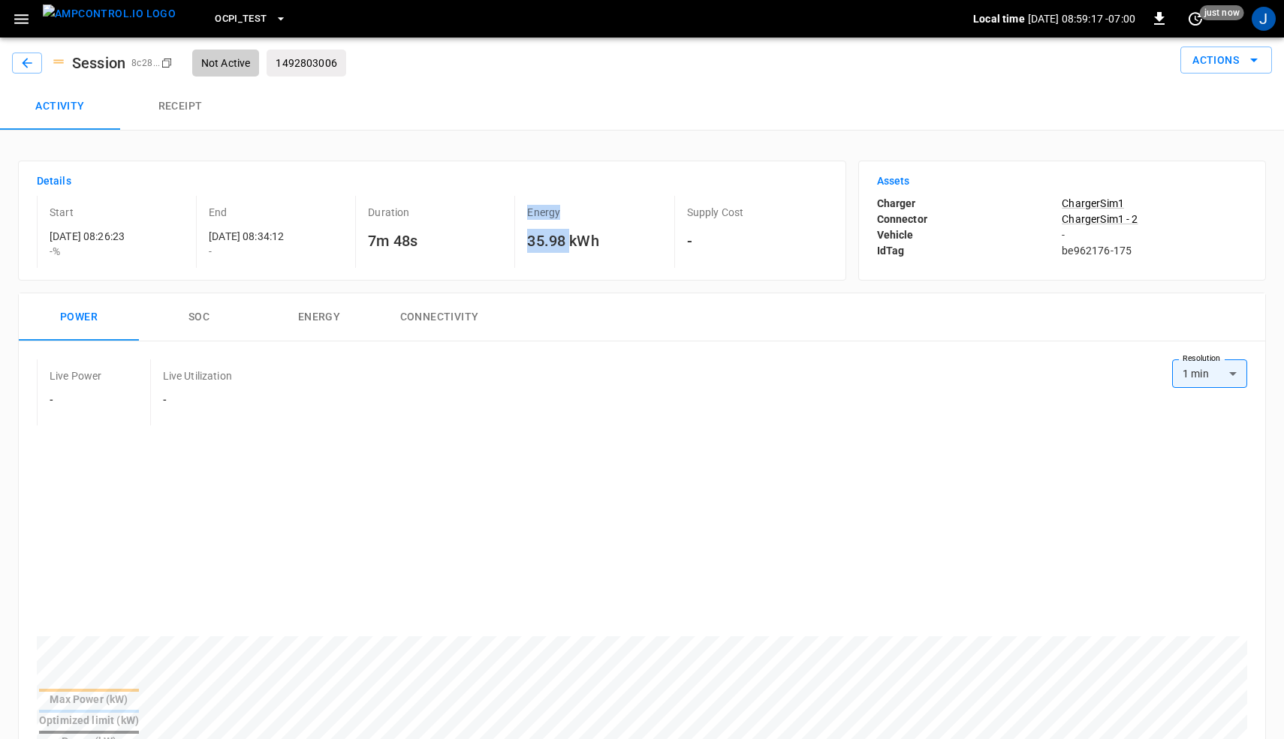
drag, startPoint x: 574, startPoint y: 242, endPoint x: 501, endPoint y: 242, distance: 72.8
click at [501, 242] on div "Start 2025-10-02 08:26:23 - % End 2025-10-02 08:34:12 - Duration 7m 48s Energy …" at bounding box center [429, 229] width 797 height 78
click at [600, 233] on h6 "35.98 kWh" at bounding box center [597, 241] width 140 height 24
click at [1269, 22] on div "J" at bounding box center [1263, 19] width 24 height 24
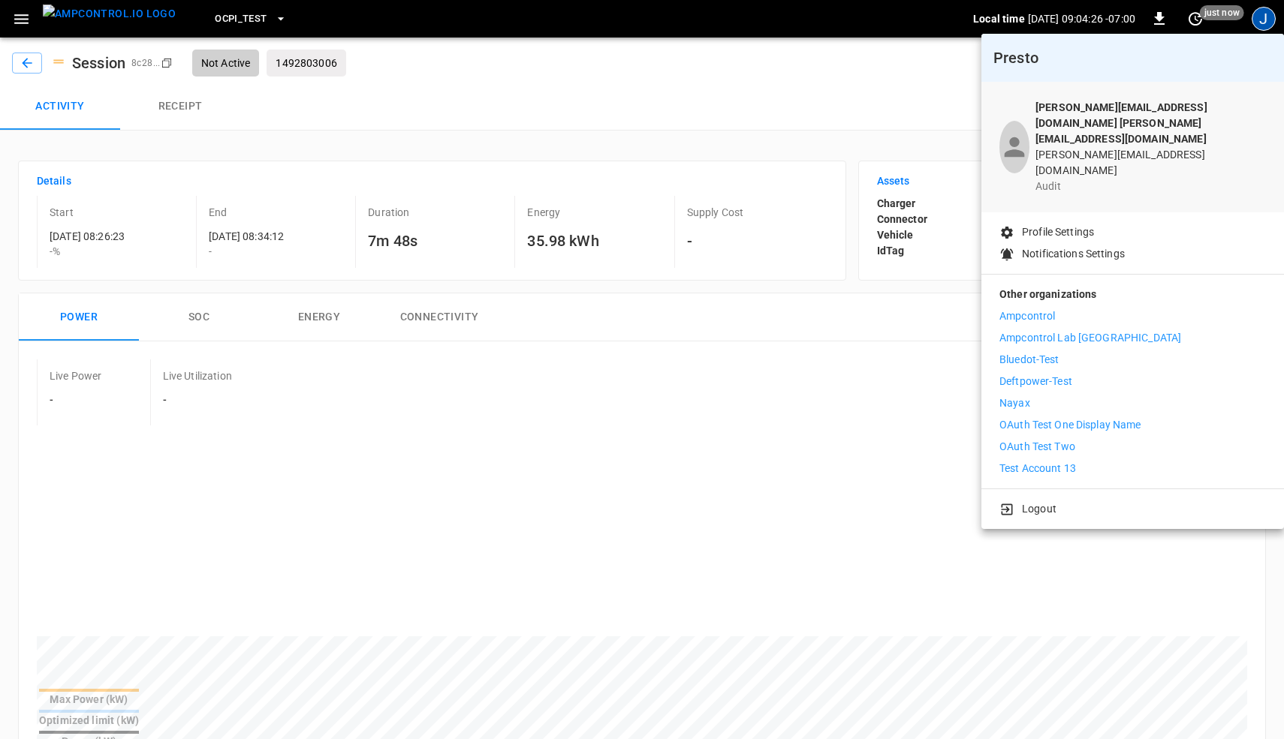
click at [1007, 396] on p "Nayax" at bounding box center [1014, 404] width 31 height 16
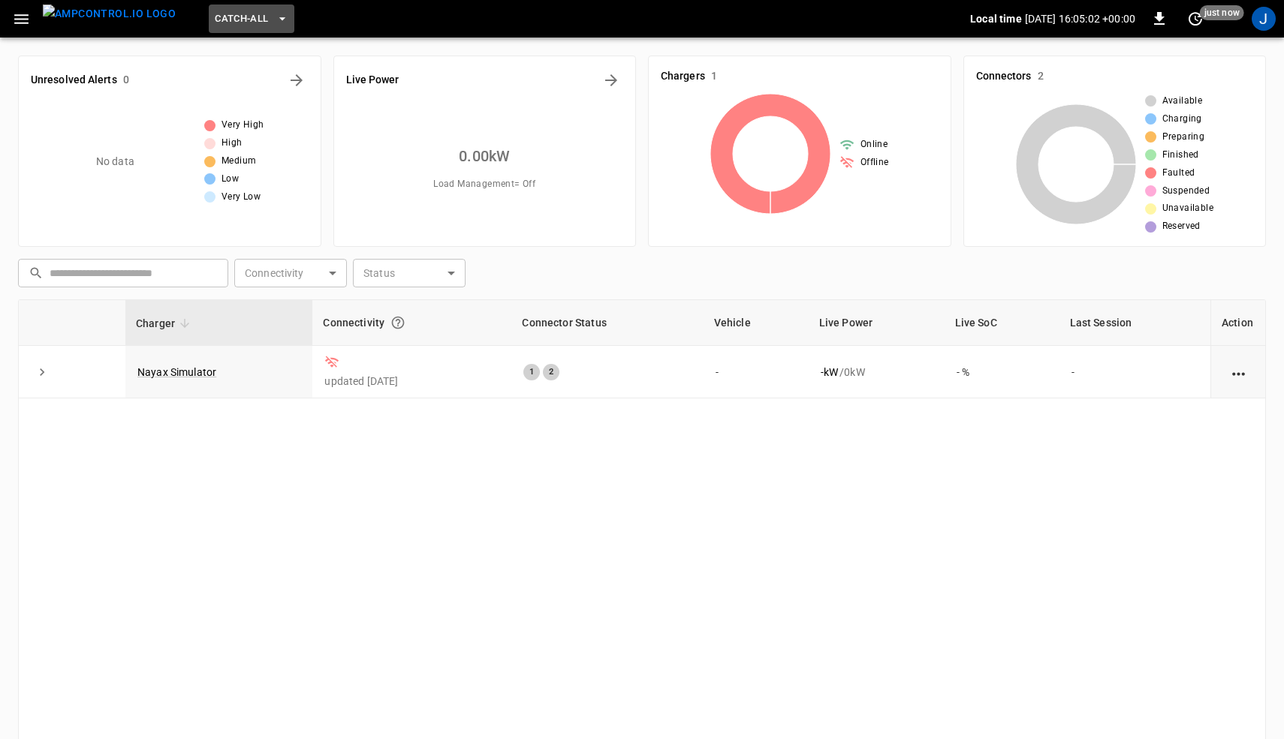
click at [275, 17] on icon "button" at bounding box center [282, 18] width 15 height 15
